Goal: Navigation & Orientation: Understand site structure

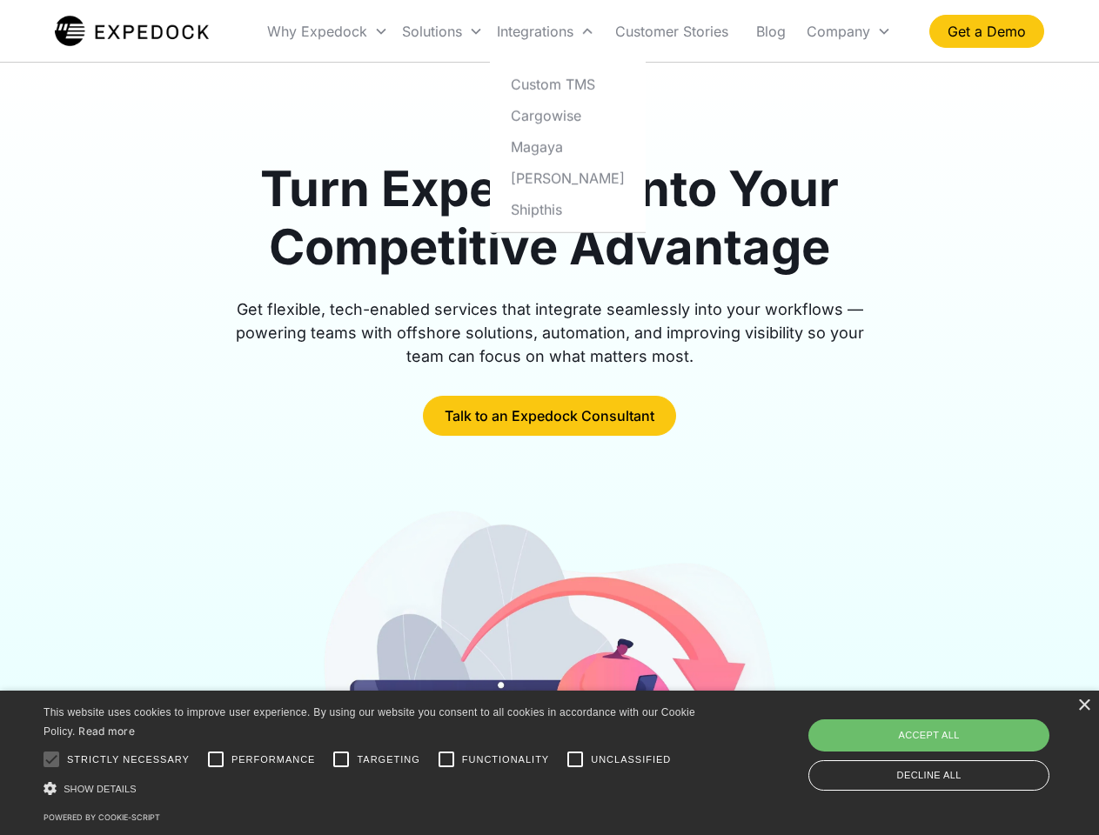
click at [579, 31] on div "Integrations" at bounding box center [545, 31] width 111 height 59
click at [328, 31] on div "Why Expedock" at bounding box center [317, 31] width 100 height 17
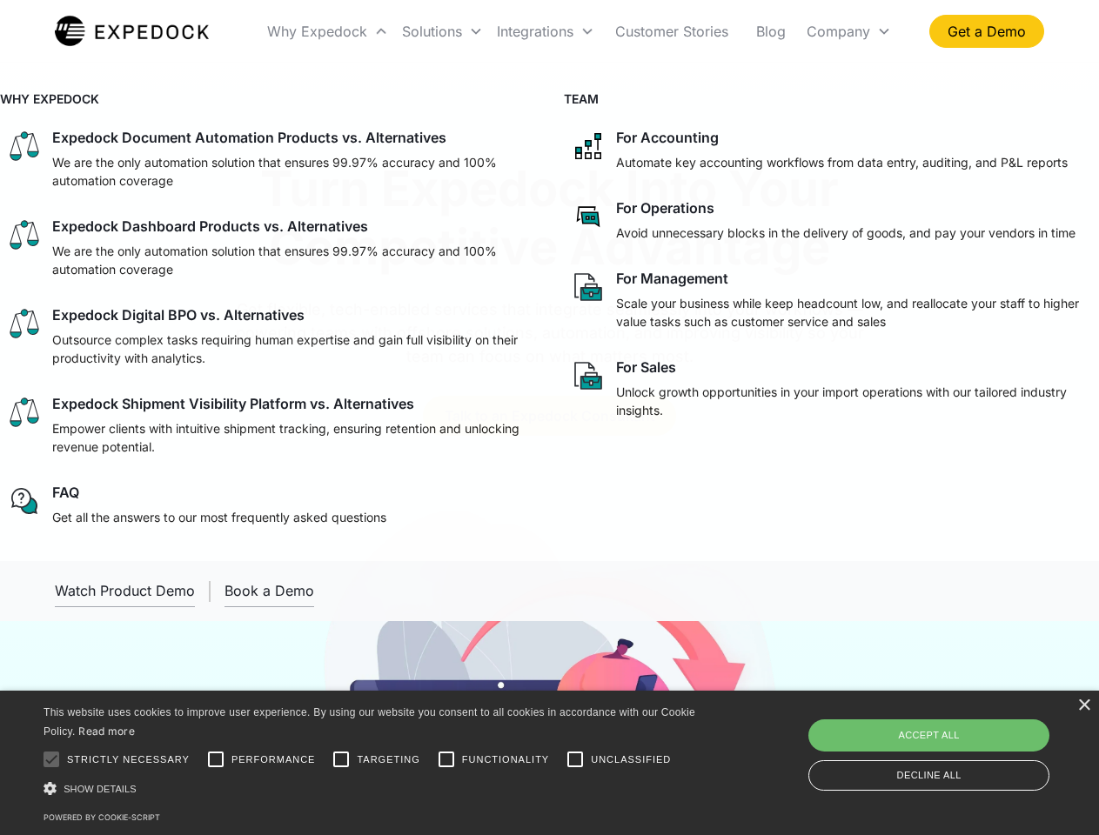
click at [442, 31] on div "Solutions" at bounding box center [432, 31] width 60 height 17
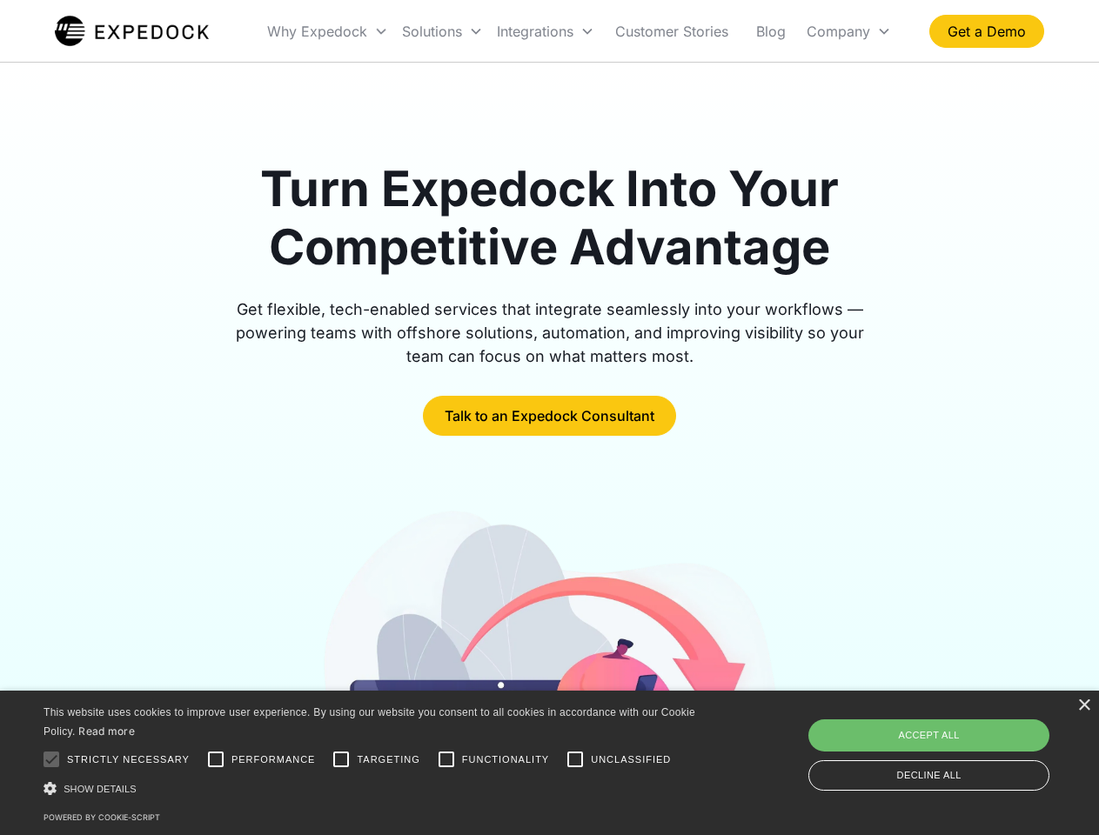
click at [546, 31] on div "Integrations" at bounding box center [535, 31] width 77 height 17
click at [848, 31] on div "Company" at bounding box center [839, 31] width 64 height 17
click at [51, 760] on div at bounding box center [51, 759] width 35 height 35
click at [216, 760] on input "Performance" at bounding box center [215, 759] width 35 height 35
checkbox input "true"
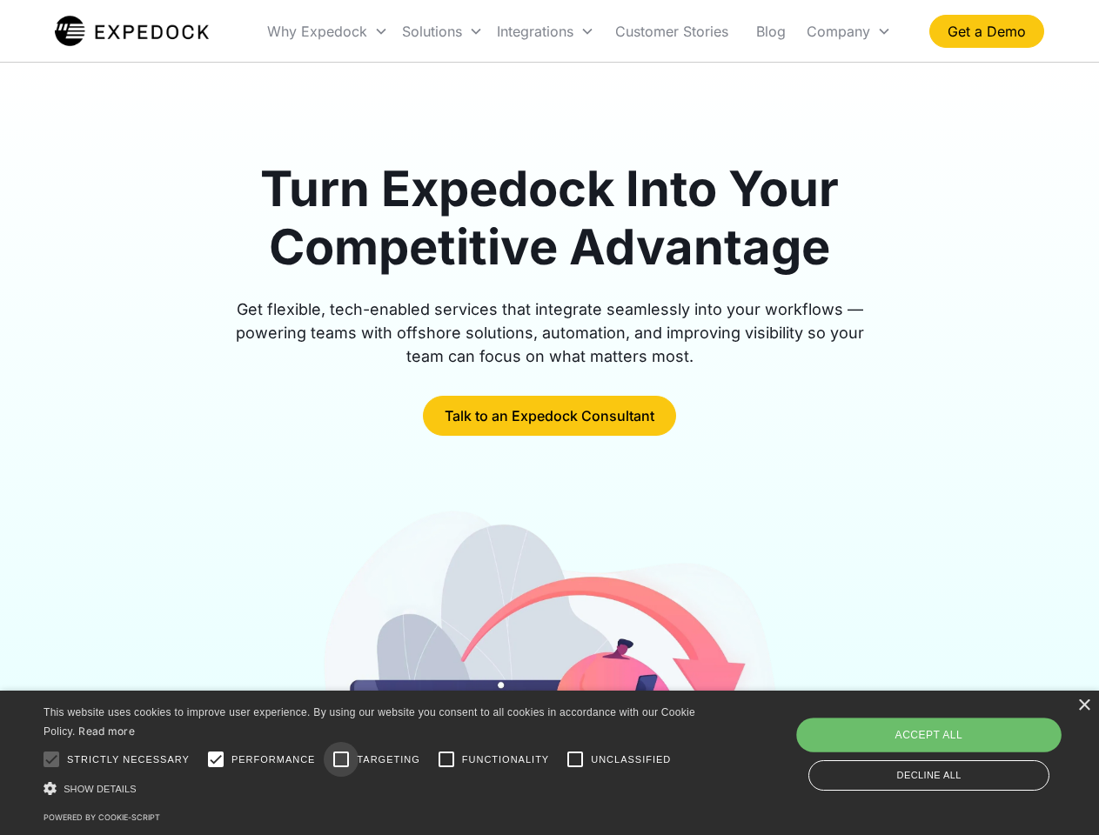
click at [341, 760] on input "Targeting" at bounding box center [341, 759] width 35 height 35
checkbox input "true"
click at [446, 760] on input "Functionality" at bounding box center [446, 759] width 35 height 35
checkbox input "true"
click at [575, 760] on input "Unclassified" at bounding box center [575, 759] width 35 height 35
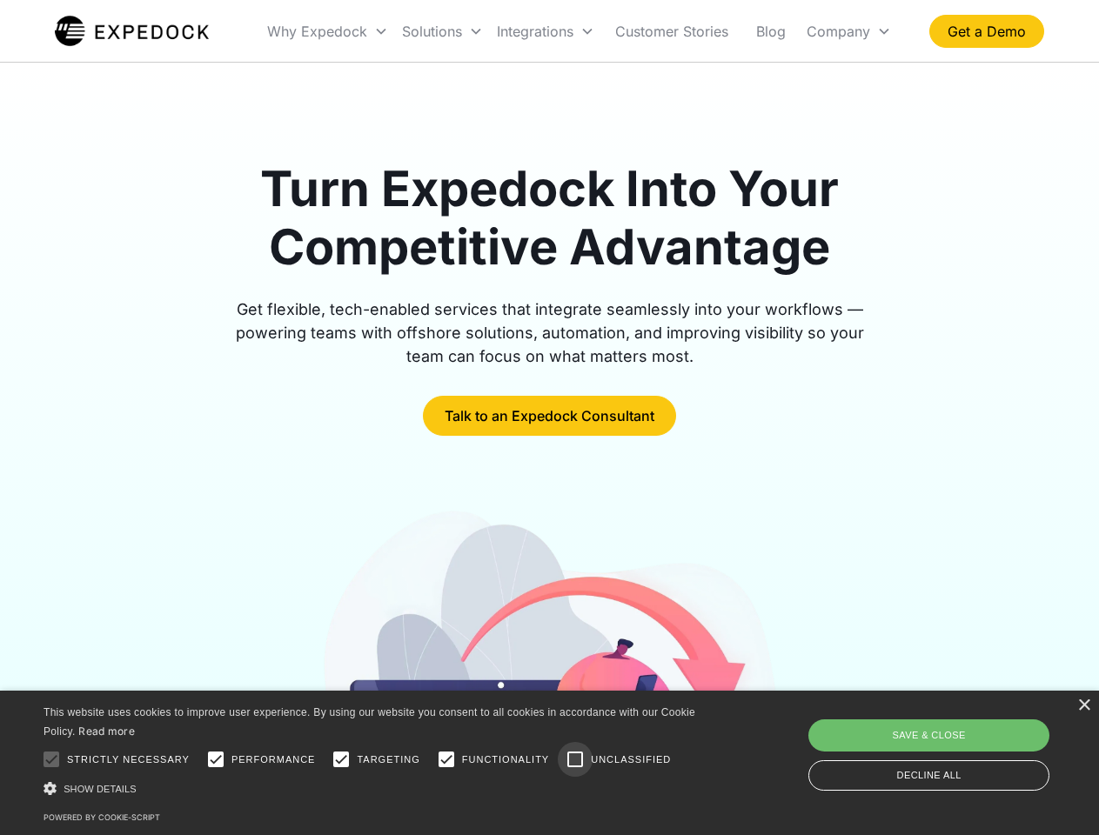
checkbox input "true"
